Goal: Find specific page/section: Find specific page/section

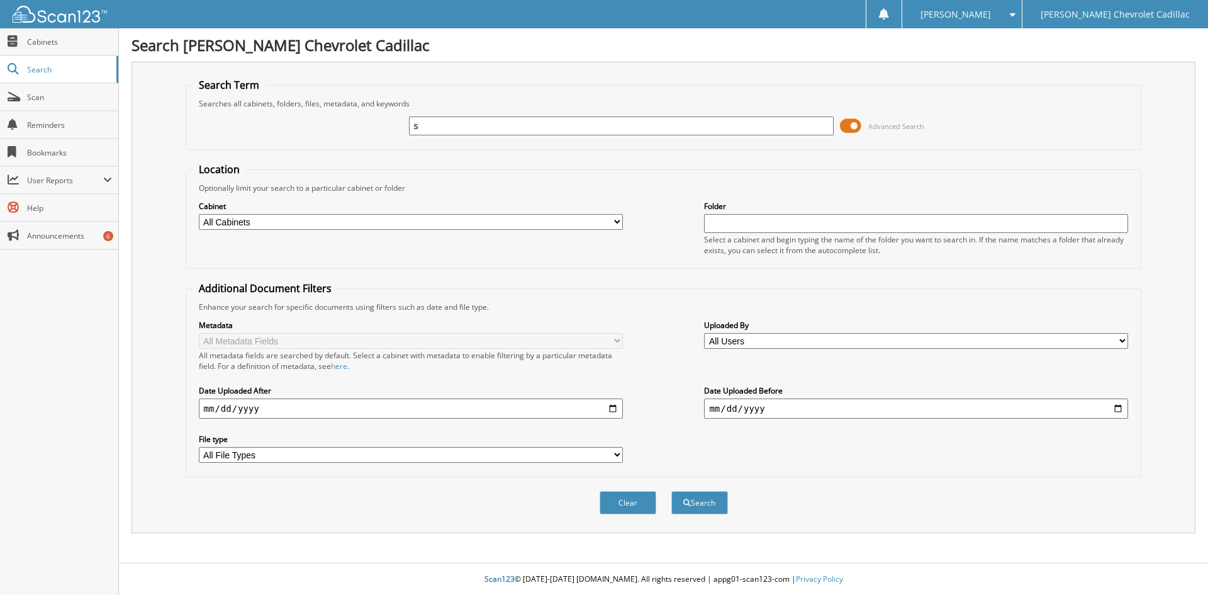
type input "[PERSON_NAME]"
click at [704, 503] on button "Search" at bounding box center [699, 502] width 57 height 23
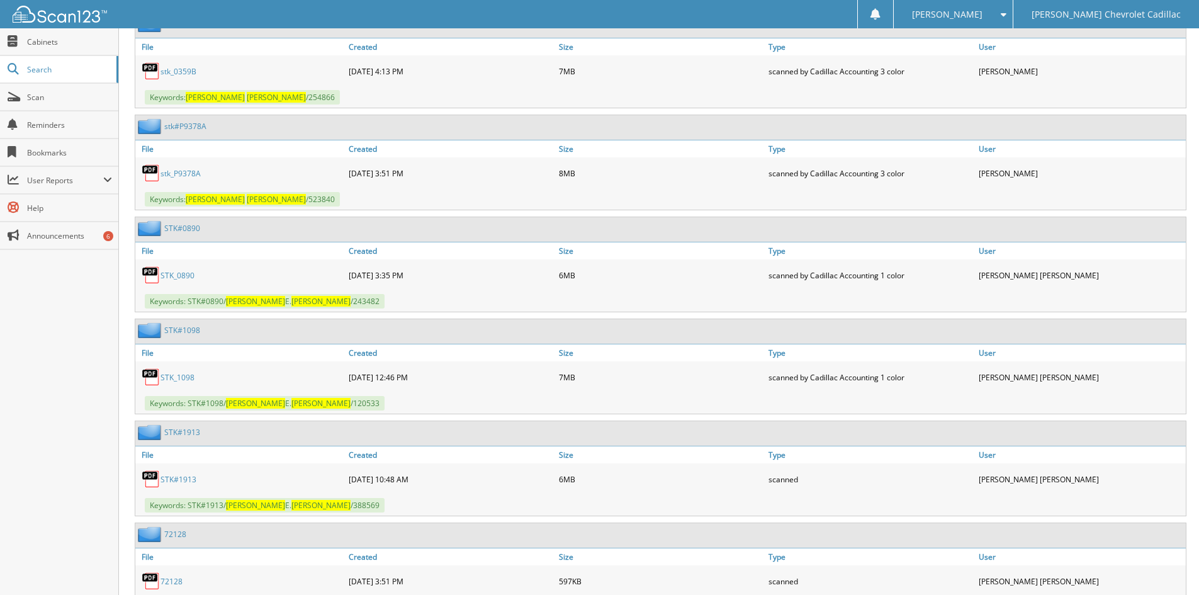
scroll to position [1699, 0]
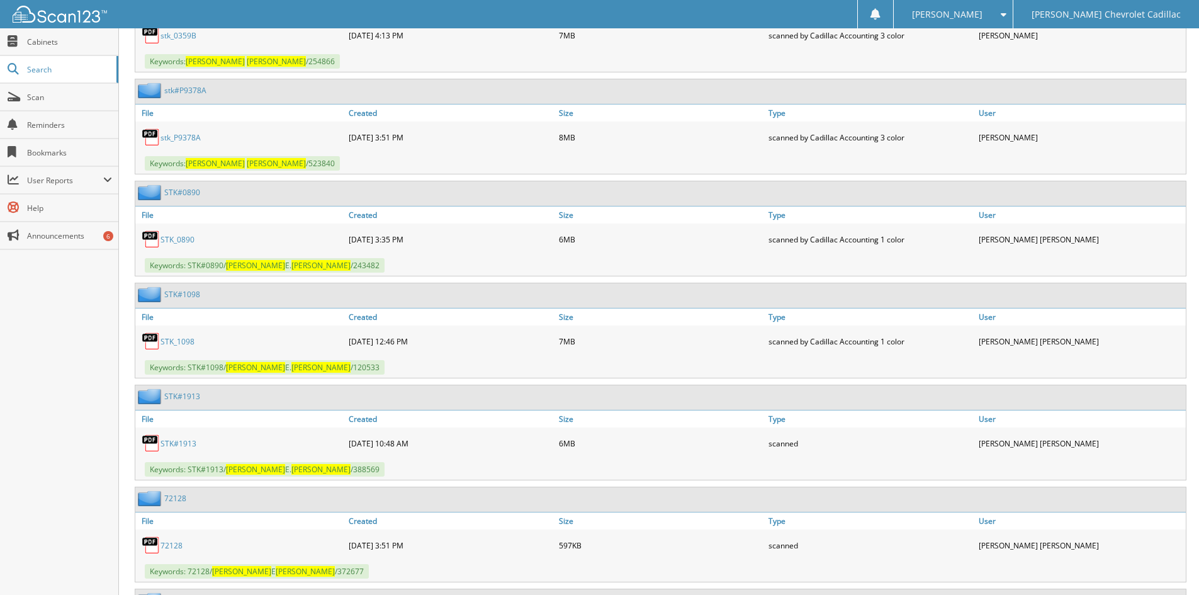
click at [194, 138] on link "stk_P9378A" at bounding box center [180, 137] width 40 height 11
